Goal: Task Accomplishment & Management: Complete application form

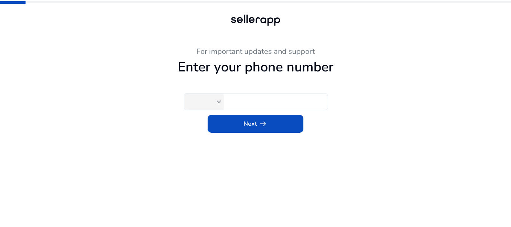
type input "**"
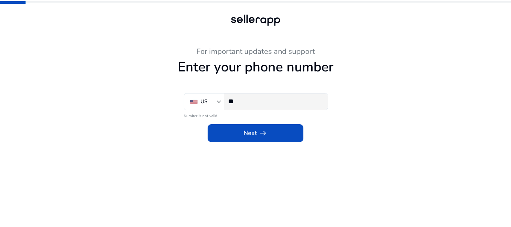
click at [260, 95] on div "**" at bounding box center [275, 102] width 94 height 16
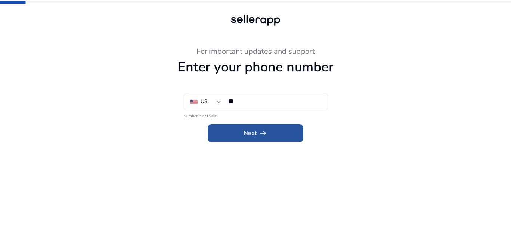
click at [268, 131] on span at bounding box center [256, 133] width 96 height 18
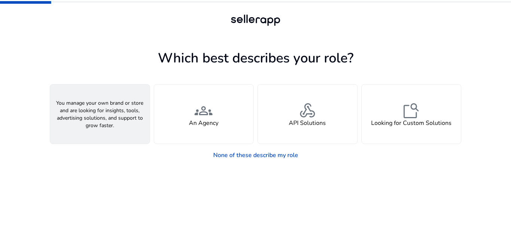
click at [147, 120] on div "person A Seller" at bounding box center [100, 114] width 100 height 59
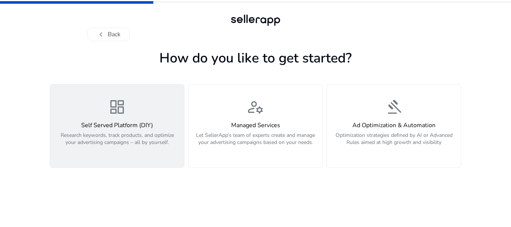
click at [172, 121] on div "dashboard Self Served Platform (DIY) Research keywords, track products, and opt…" at bounding box center [117, 126] width 125 height 56
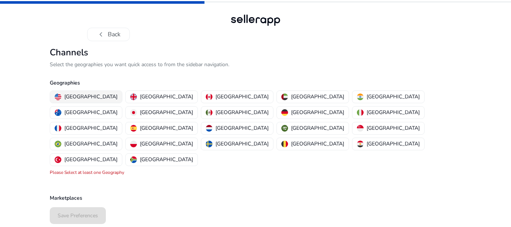
click at [69, 91] on button "[GEOGRAPHIC_DATA]" at bounding box center [86, 97] width 72 height 12
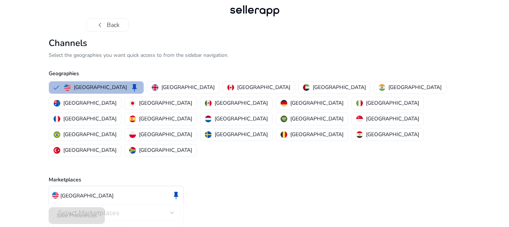
scroll to position [15, 0]
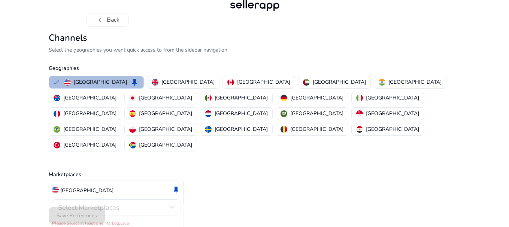
click at [124, 204] on div "Select Marketplaces" at bounding box center [114, 208] width 112 height 8
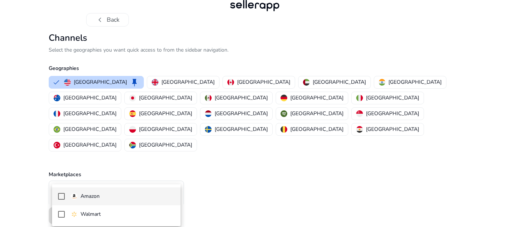
click at [98, 202] on mat-option "Amazon" at bounding box center [116, 197] width 128 height 18
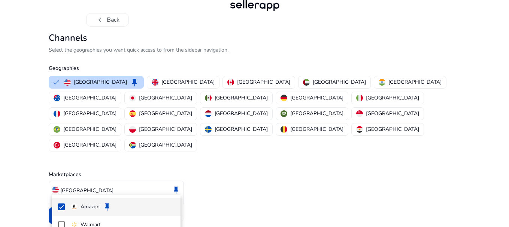
scroll to position [6, 0]
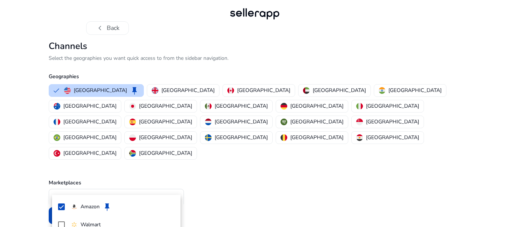
click at [232, 171] on div at bounding box center [254, 113] width 509 height 227
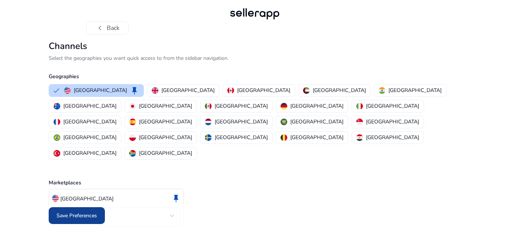
click at [91, 218] on span "Save Preferences" at bounding box center [77, 216] width 40 height 8
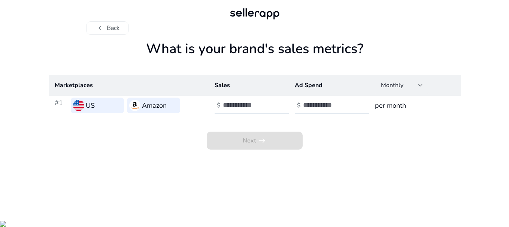
scroll to position [0, 0]
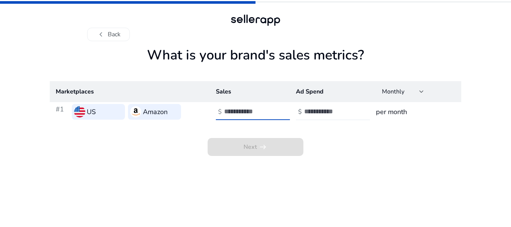
click at [247, 113] on input "number" at bounding box center [249, 111] width 51 height 8
click at [255, 150] on span "Next arrow_right_alt" at bounding box center [256, 147] width 96 height 18
click at [255, 110] on input "number" at bounding box center [249, 111] width 51 height 8
type input "****"
click at [324, 108] on input "number" at bounding box center [329, 111] width 51 height 8
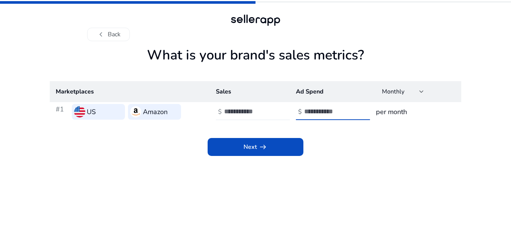
type input "***"
click at [379, 110] on h3 "per month" at bounding box center [415, 112] width 79 height 10
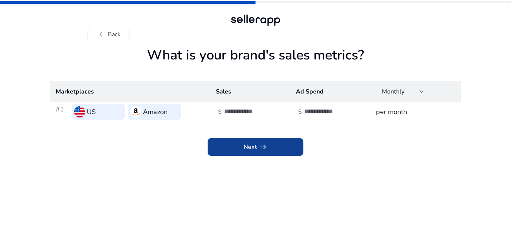
click at [268, 150] on span at bounding box center [256, 147] width 96 height 18
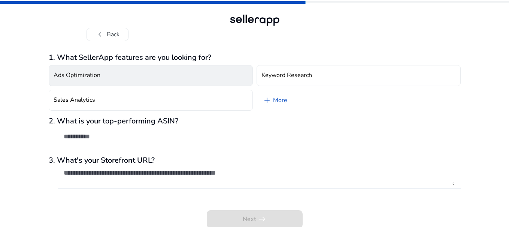
click at [124, 79] on button "Ads Optimization" at bounding box center [151, 75] width 204 height 21
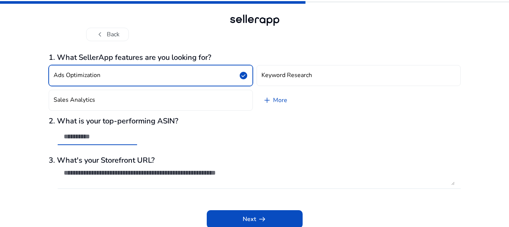
click at [106, 133] on input "text" at bounding box center [97, 137] width 67 height 8
click at [112, 123] on h3 "2. What is your top-performing ASIN?" at bounding box center [255, 121] width 412 height 9
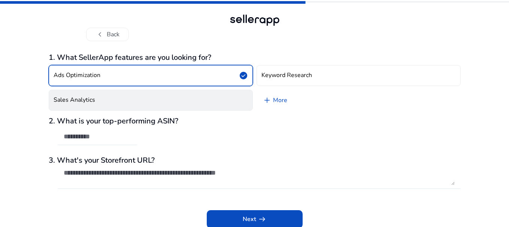
click at [116, 105] on button "Sales Analytics" at bounding box center [151, 100] width 204 height 21
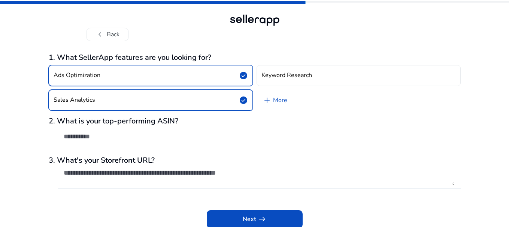
click at [113, 131] on div at bounding box center [97, 137] width 67 height 16
click at [111, 137] on input "text" at bounding box center [97, 137] width 67 height 8
click at [140, 59] on h3 "1. What SellerApp features are you looking for?" at bounding box center [255, 57] width 412 height 9
click at [138, 72] on button "Ads Optimization check_circle" at bounding box center [151, 75] width 204 height 21
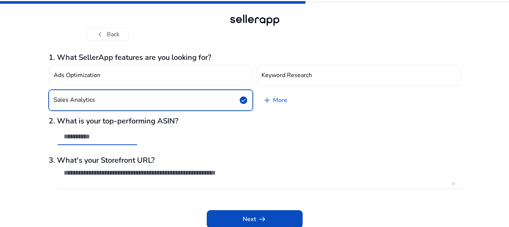
click at [119, 140] on input "text" at bounding box center [97, 137] width 67 height 8
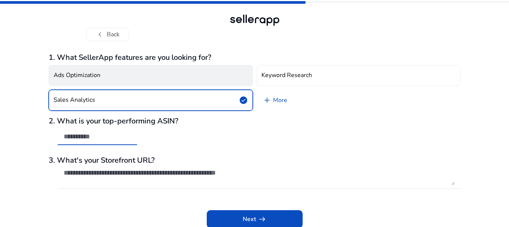
paste input "**********"
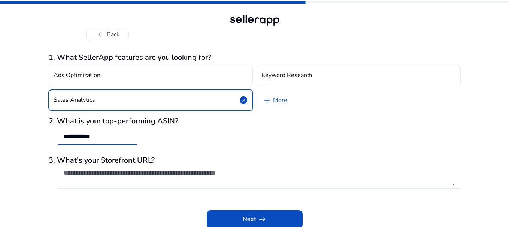
type input "**********"
click at [107, 174] on textarea at bounding box center [259, 177] width 391 height 16
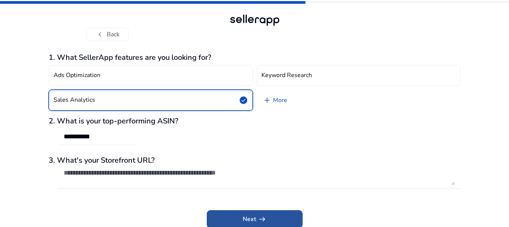
click at [247, 222] on span "Next arrow_right_alt" at bounding box center [255, 219] width 24 height 9
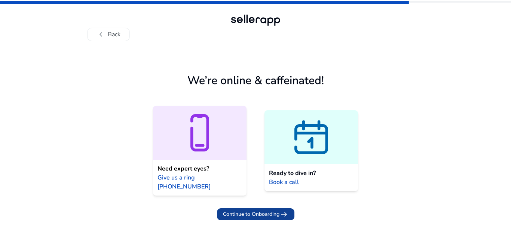
click at [250, 210] on span "Continue to Onboarding" at bounding box center [251, 214] width 57 height 8
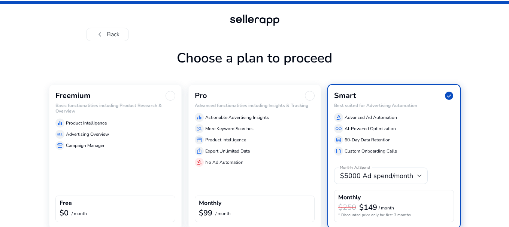
scroll to position [35, 0]
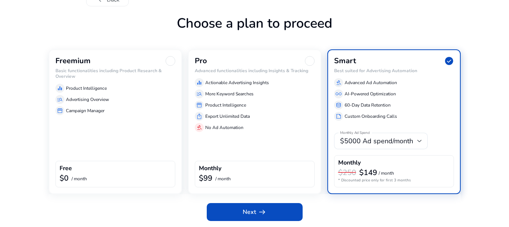
click at [113, 92] on div "equalizer Product Intelligence" at bounding box center [115, 88] width 120 height 9
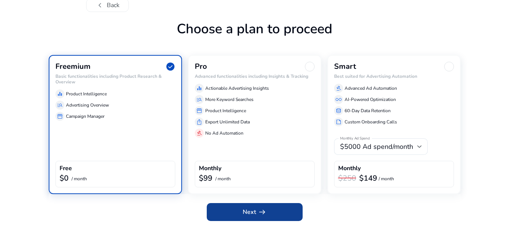
click at [254, 211] on span "Next arrow_right_alt" at bounding box center [255, 212] width 24 height 9
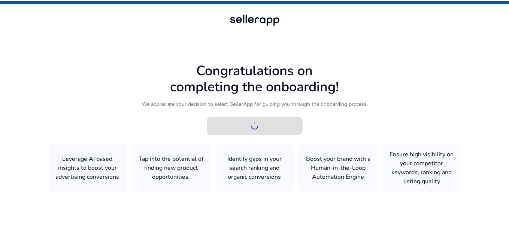
scroll to position [0, 0]
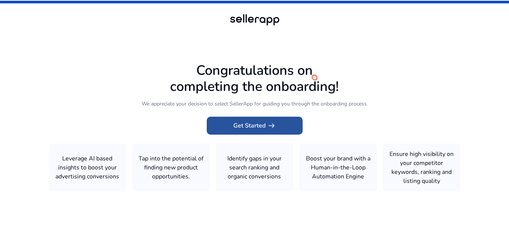
click at [269, 124] on span "arrow_right_alt" at bounding box center [271, 125] width 9 height 9
